Goal: Use online tool/utility: Utilize a website feature to perform a specific function

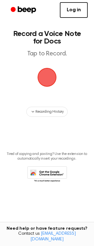
click at [51, 77] on span "button" at bounding box center [46, 76] width 17 height 17
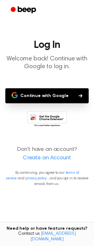
click at [41, 94] on button "Continue with Google" at bounding box center [46, 95] width 83 height 15
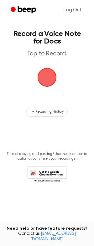
click at [46, 73] on span "button" at bounding box center [46, 76] width 17 height 17
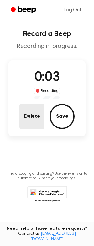
click at [32, 113] on button "Delete" at bounding box center [31, 116] width 25 height 25
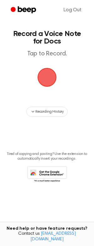
click at [44, 84] on span "button" at bounding box center [46, 76] width 17 height 17
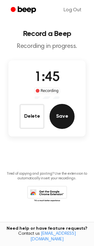
click at [57, 117] on button "Save" at bounding box center [61, 116] width 25 height 25
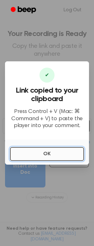
click at [43, 155] on button "OK" at bounding box center [47, 154] width 74 height 14
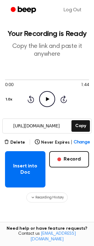
click at [46, 97] on icon "Play Audio" at bounding box center [47, 99] width 16 height 16
click at [47, 98] on icon at bounding box center [47, 99] width 3 height 4
click at [45, 97] on icon "Pause Audio" at bounding box center [47, 99] width 16 height 16
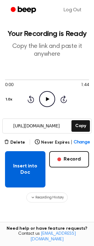
click at [22, 163] on button "Insert into Doc" at bounding box center [25, 169] width 40 height 36
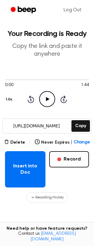
click at [47, 101] on icon "Play Audio" at bounding box center [47, 99] width 16 height 16
click at [49, 98] on icon "Pause Audio" at bounding box center [47, 99] width 16 height 16
click at [49, 99] on icon at bounding box center [47, 99] width 3 height 4
drag, startPoint x: 65, startPoint y: 124, endPoint x: 6, endPoint y: 127, distance: 58.5
click at [6, 127] on input "[URL][DOMAIN_NAME]" at bounding box center [36, 126] width 67 height 14
